Goal: Check status: Check status

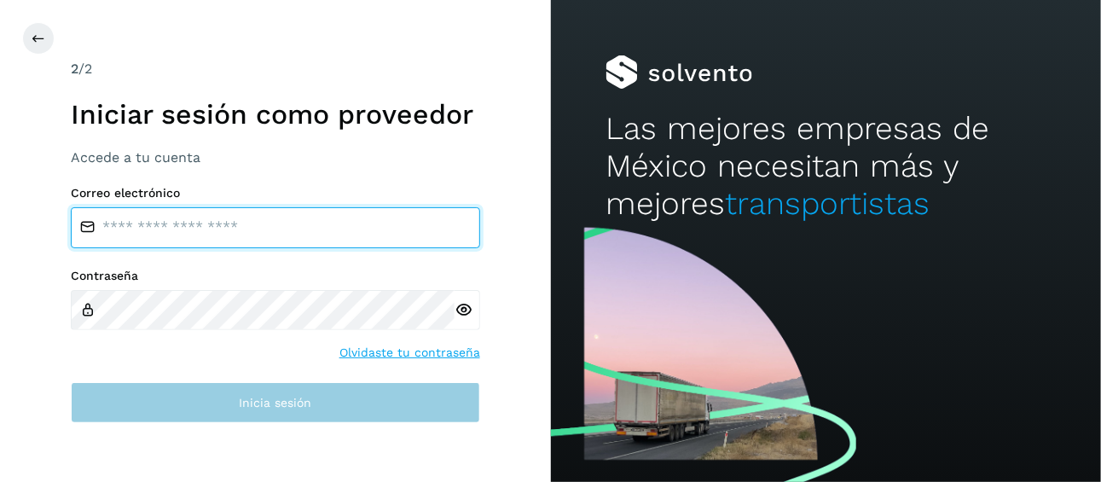
type input "**********"
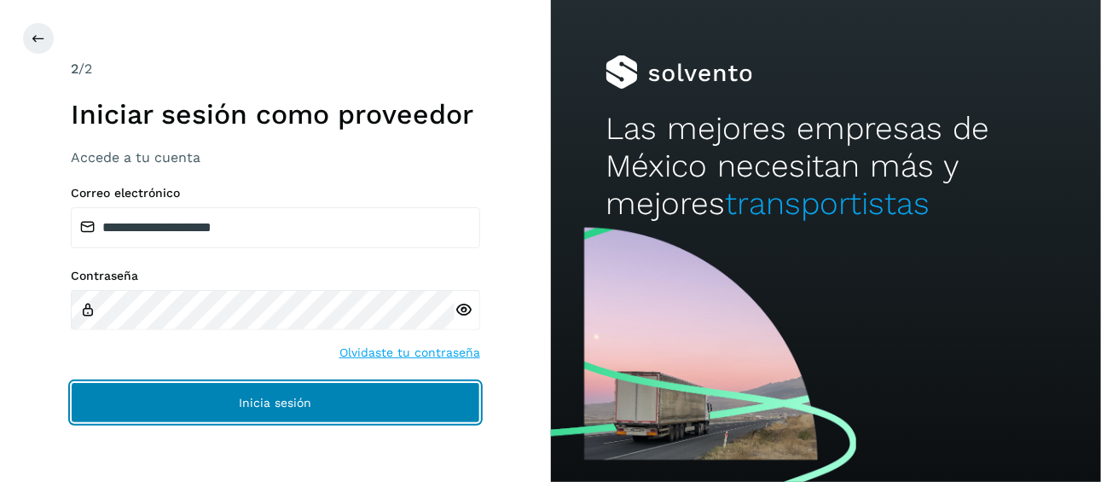
click at [290, 407] on span "Inicia sesión" at bounding box center [275, 402] width 72 height 12
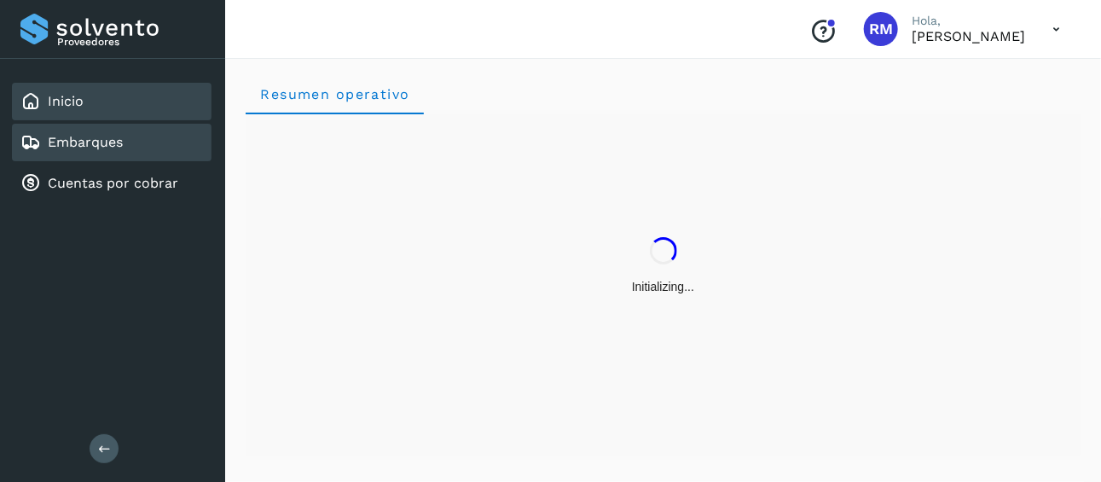
click at [113, 148] on link "Embarques" at bounding box center [85, 142] width 75 height 16
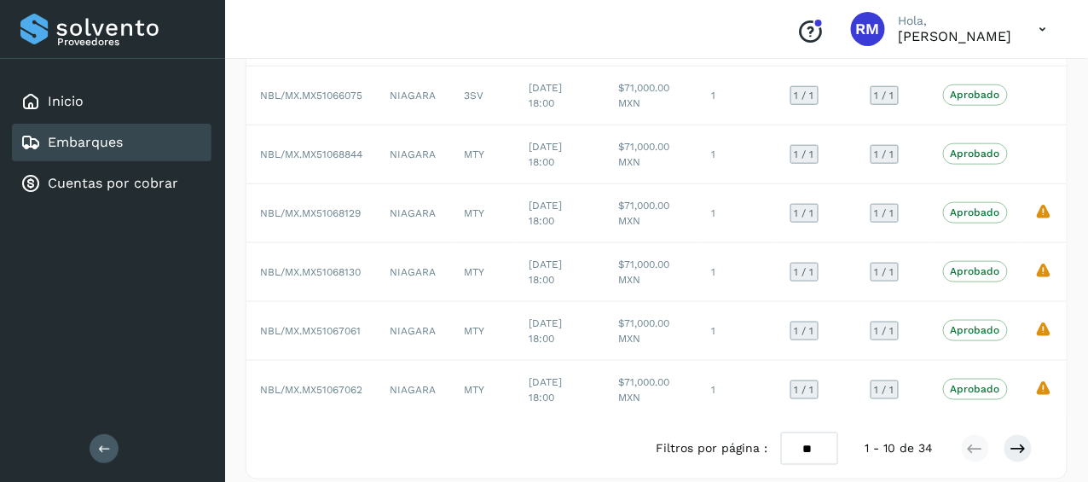
scroll to position [402, 0]
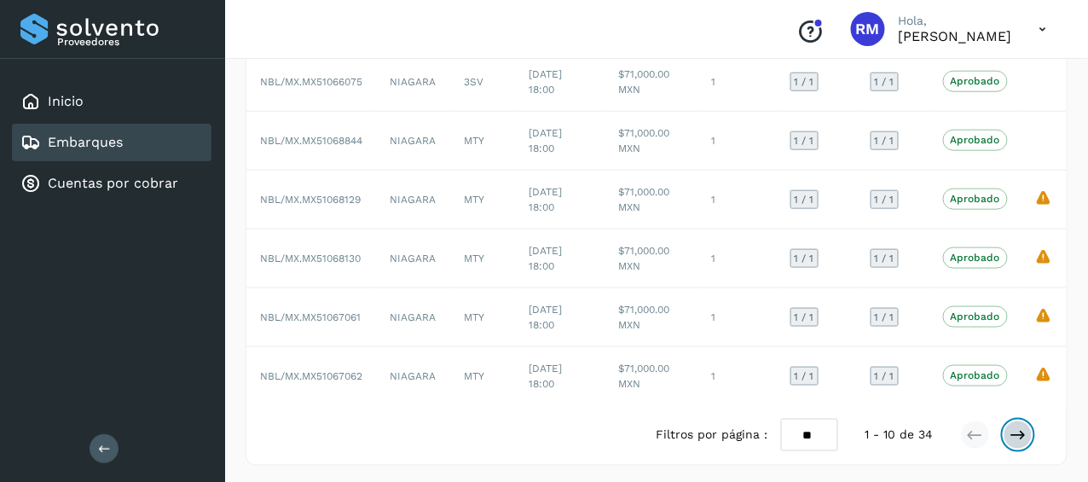
click at [1025, 432] on icon at bounding box center [1017, 434] width 17 height 17
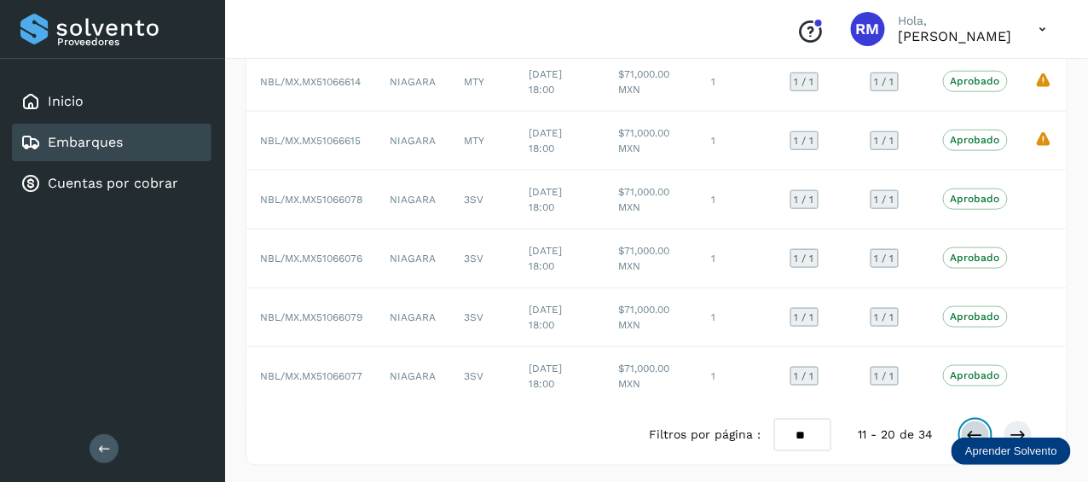
click at [974, 426] on icon at bounding box center [975, 434] width 17 height 17
click at [1019, 430] on icon at bounding box center [1017, 434] width 17 height 17
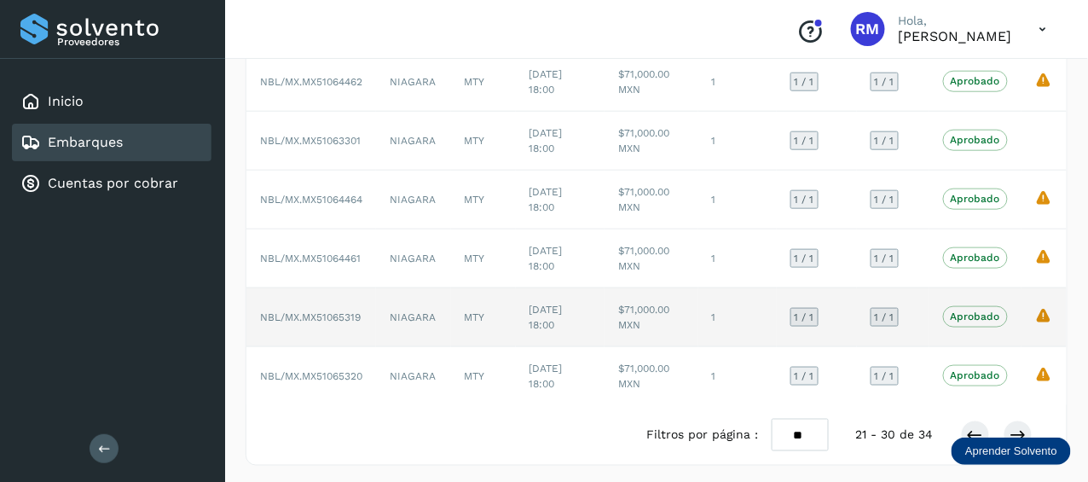
click at [1041, 316] on icon "La validación de Solvento para este embarque ha sido anulada debido al cambio d…" at bounding box center [1044, 315] width 18 height 18
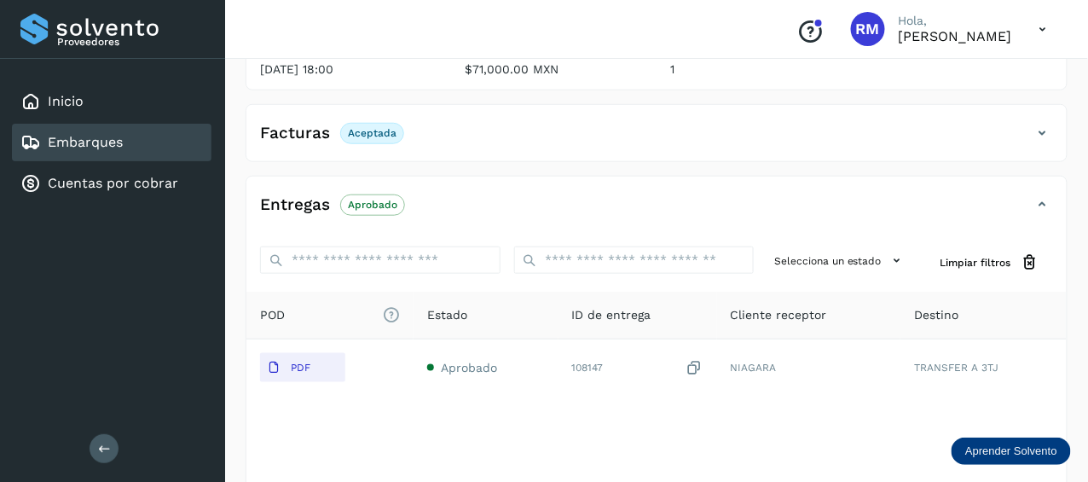
scroll to position [400, 0]
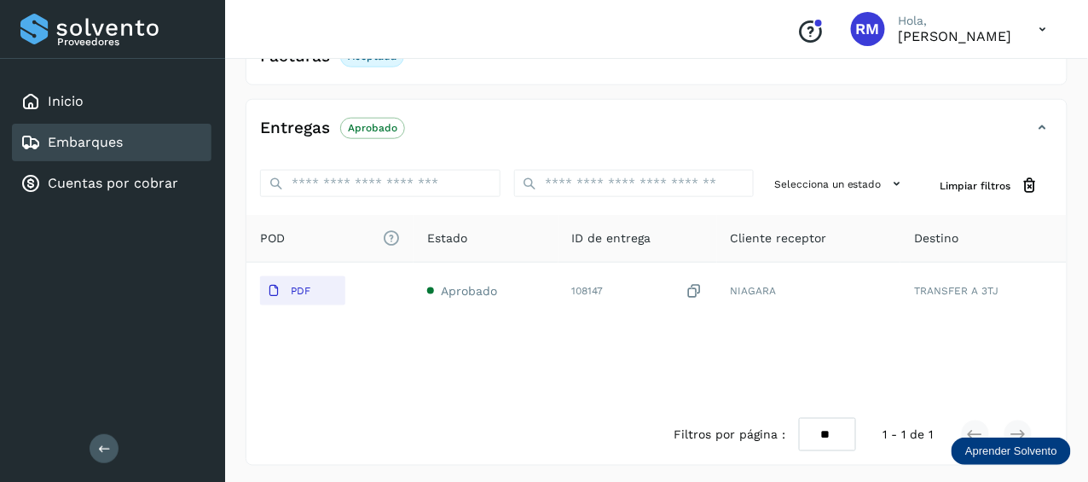
click at [171, 150] on div "Embarques" at bounding box center [111, 143] width 199 height 38
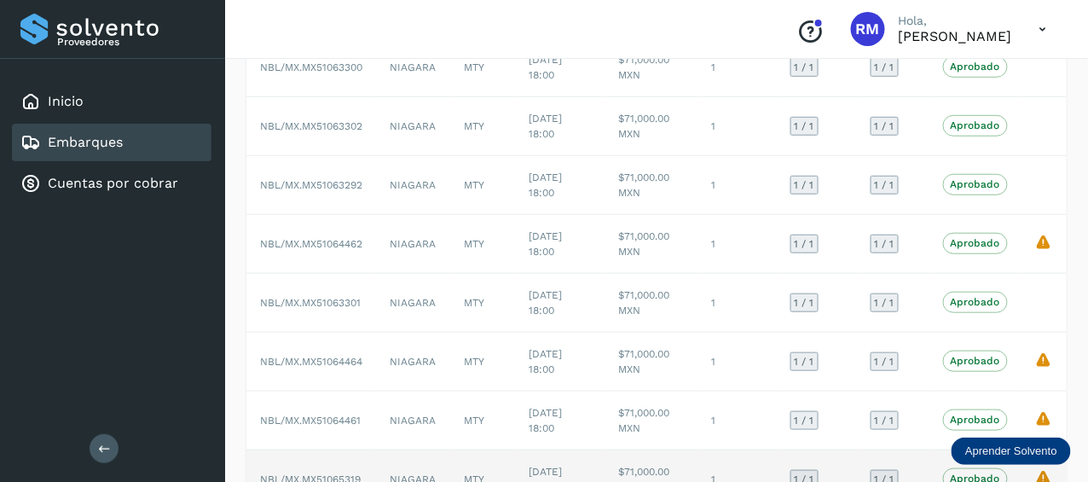
scroll to position [255, 0]
